Goal: Information Seeking & Learning: Learn about a topic

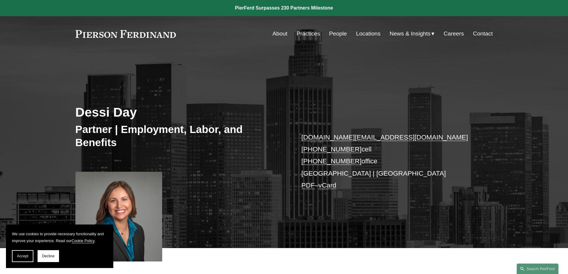
click at [332, 33] on link "People" at bounding box center [338, 33] width 18 height 11
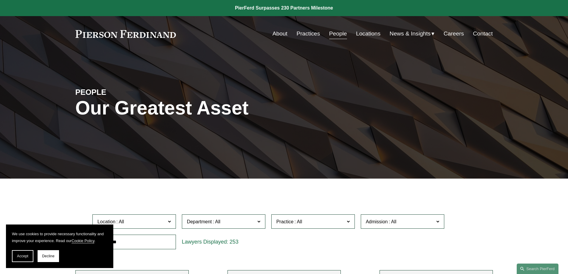
click at [279, 34] on link "About" at bounding box center [280, 33] width 15 height 11
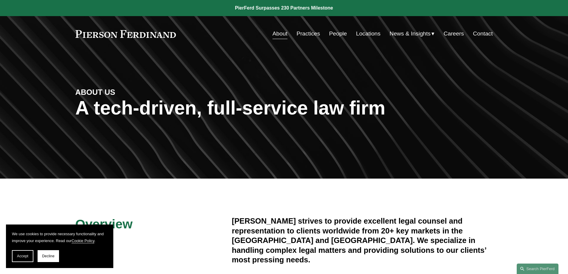
click at [307, 32] on link "Practices" at bounding box center [308, 33] width 24 height 11
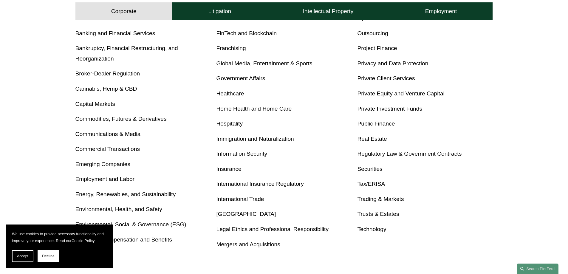
scroll to position [268, 0]
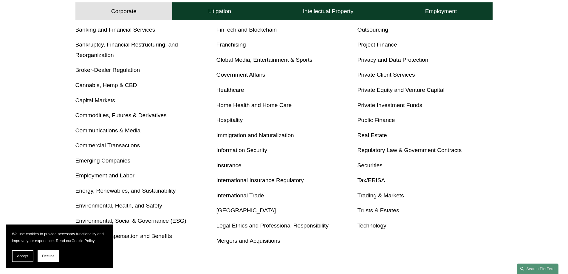
click at [220, 240] on link "Mergers and Acquisitions" at bounding box center [249, 241] width 64 height 6
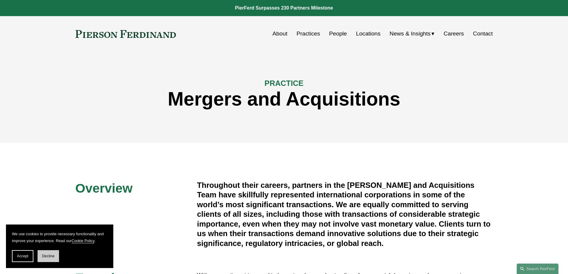
click at [46, 255] on span "Decline" at bounding box center [48, 256] width 13 height 4
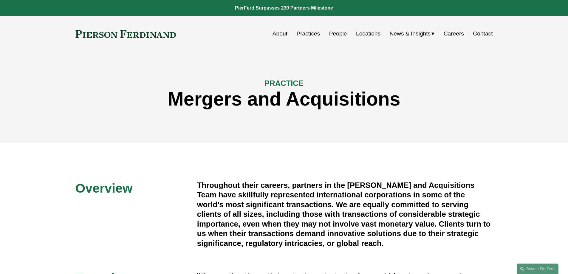
click at [302, 33] on link "Practices" at bounding box center [308, 33] width 24 height 11
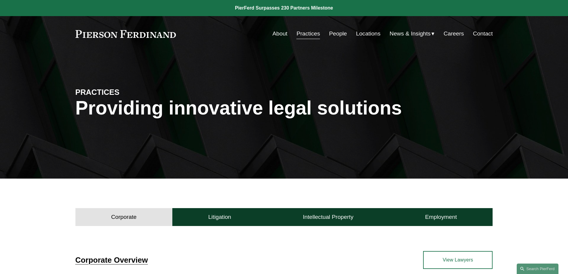
click at [356, 34] on link "Locations" at bounding box center [368, 33] width 24 height 11
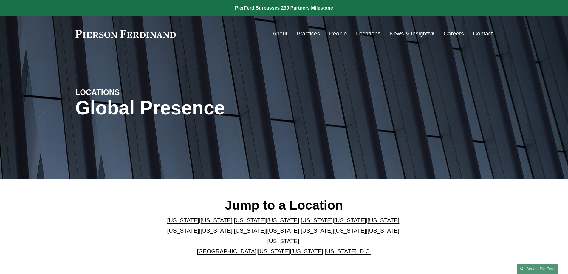
click at [304, 31] on link "Practices" at bounding box center [308, 33] width 24 height 11
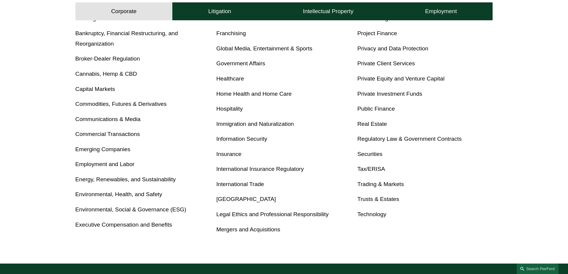
scroll to position [281, 0]
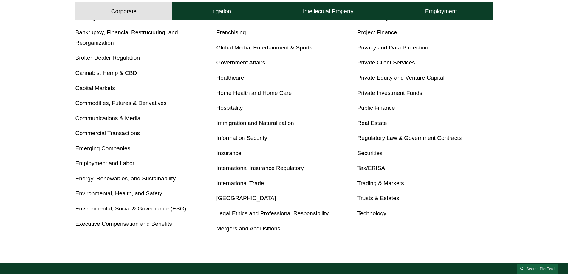
click at [237, 169] on link "International Insurance Regulatory" at bounding box center [260, 168] width 87 height 6
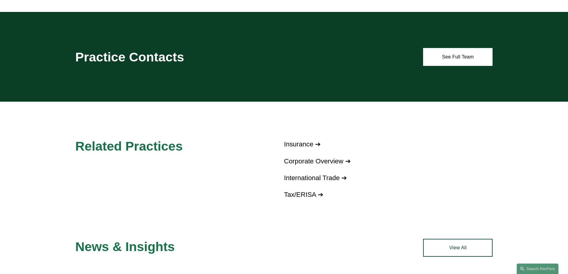
scroll to position [477, 0]
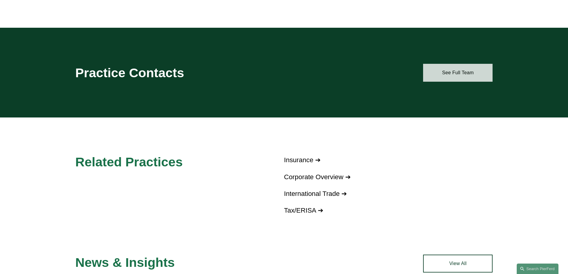
click at [457, 76] on link "See Full Team" at bounding box center [457, 73] width 69 height 18
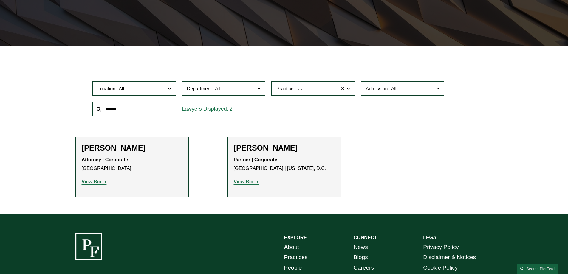
scroll to position [179, 0]
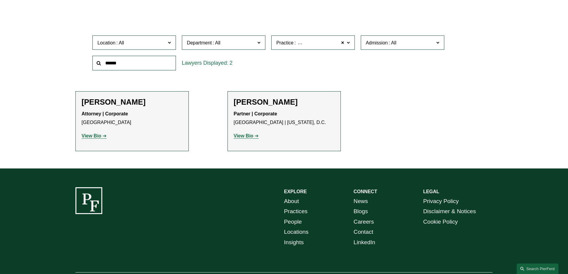
click at [87, 136] on strong "View Bio" at bounding box center [92, 135] width 20 height 5
click at [235, 136] on strong "View Bio" at bounding box center [244, 135] width 20 height 5
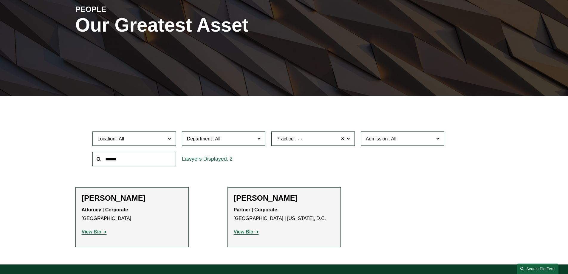
scroll to position [0, 0]
